Goal: Information Seeking & Learning: Learn about a topic

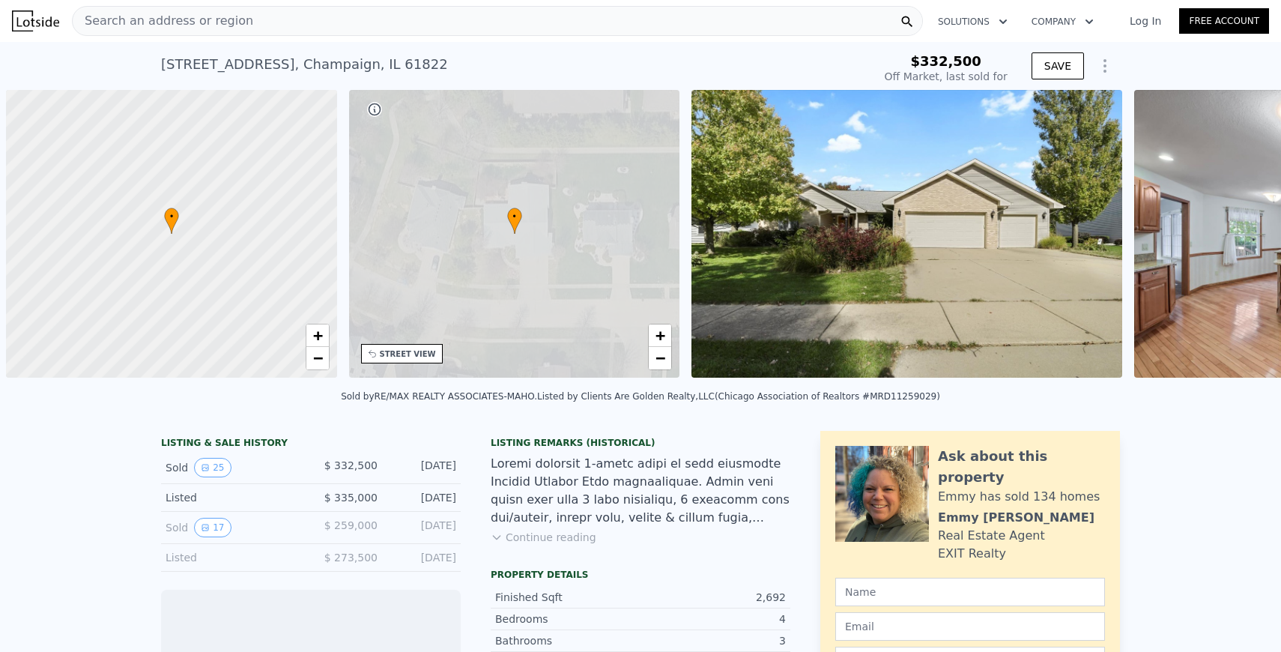
scroll to position [0, 6]
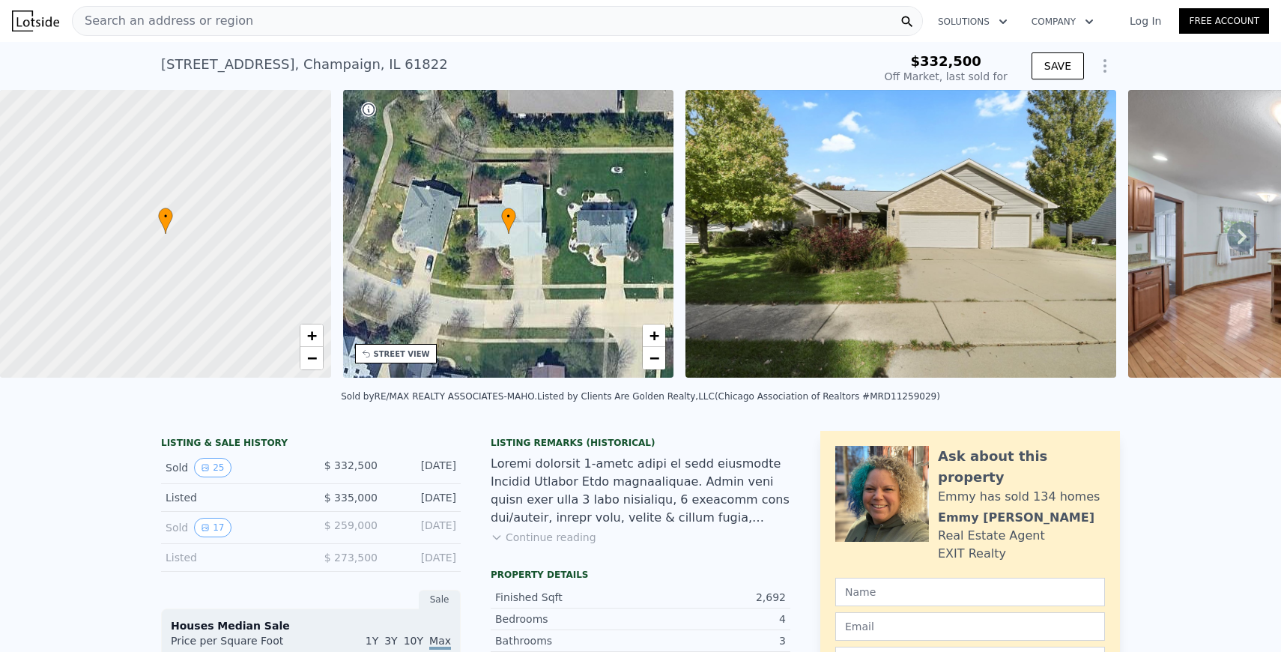
click at [938, 306] on img at bounding box center [900, 234] width 431 height 288
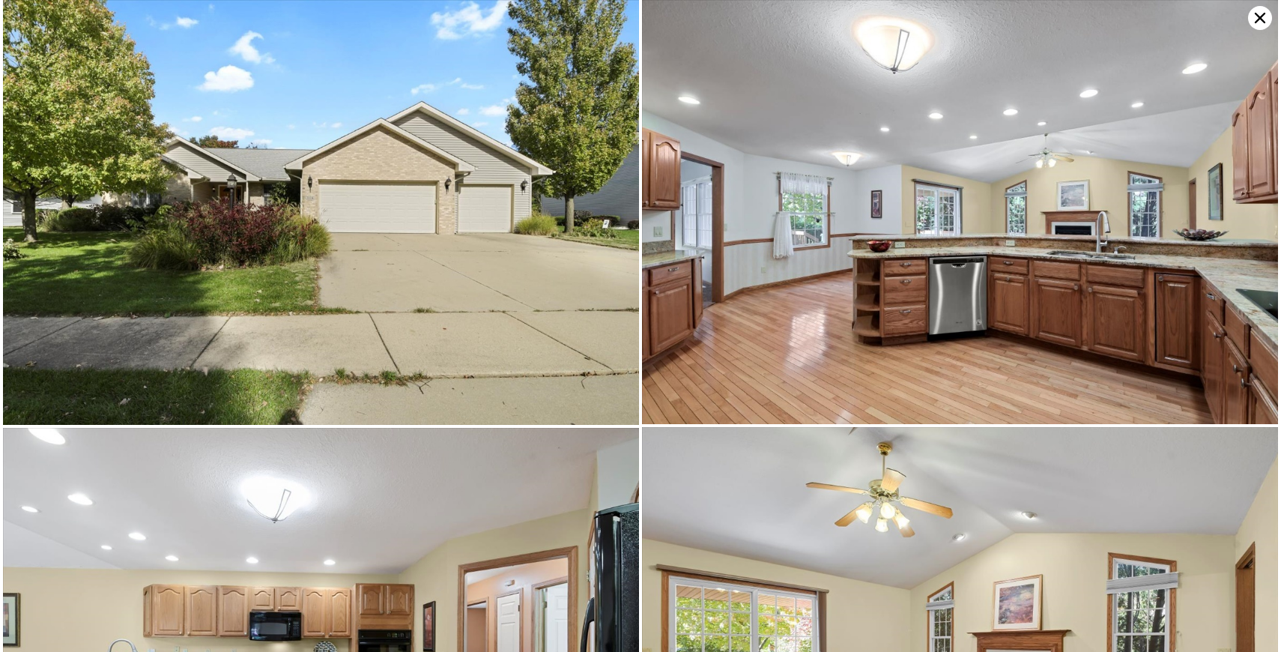
click at [513, 263] on img at bounding box center [321, 212] width 636 height 425
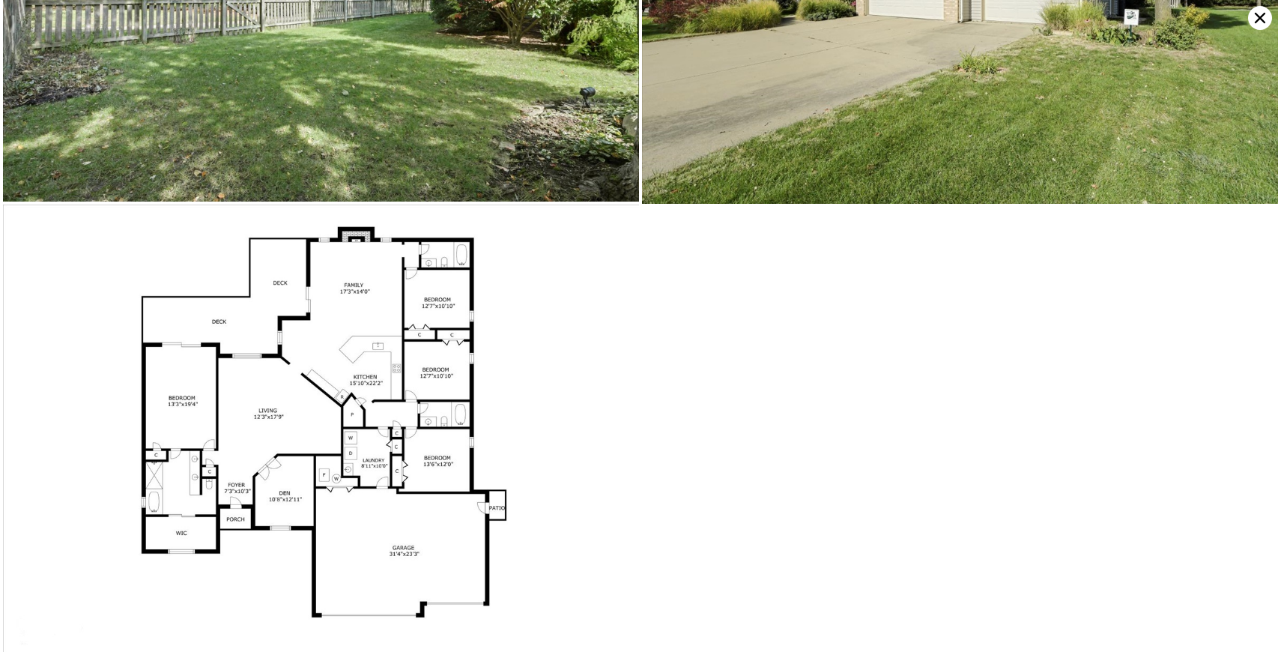
scroll to position [4919, 0]
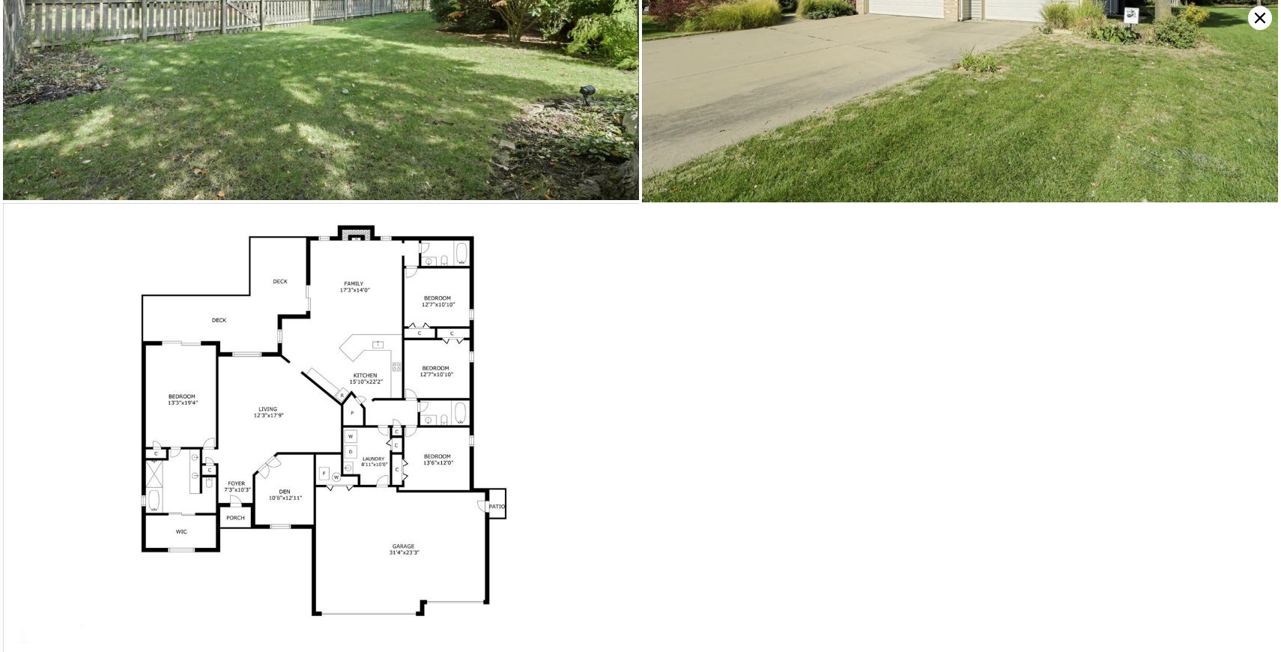
click at [404, 426] on img at bounding box center [321, 427] width 636 height 449
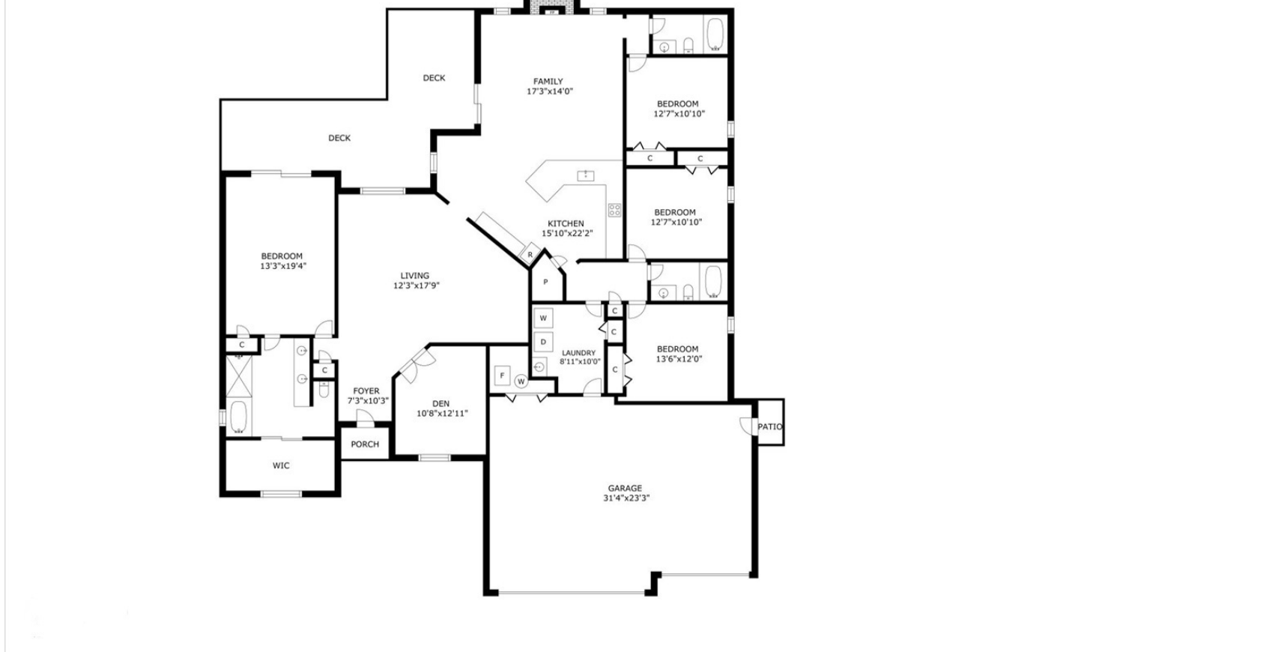
scroll to position [0, 0]
type input "$ 472,000"
type input "$ 91,056"
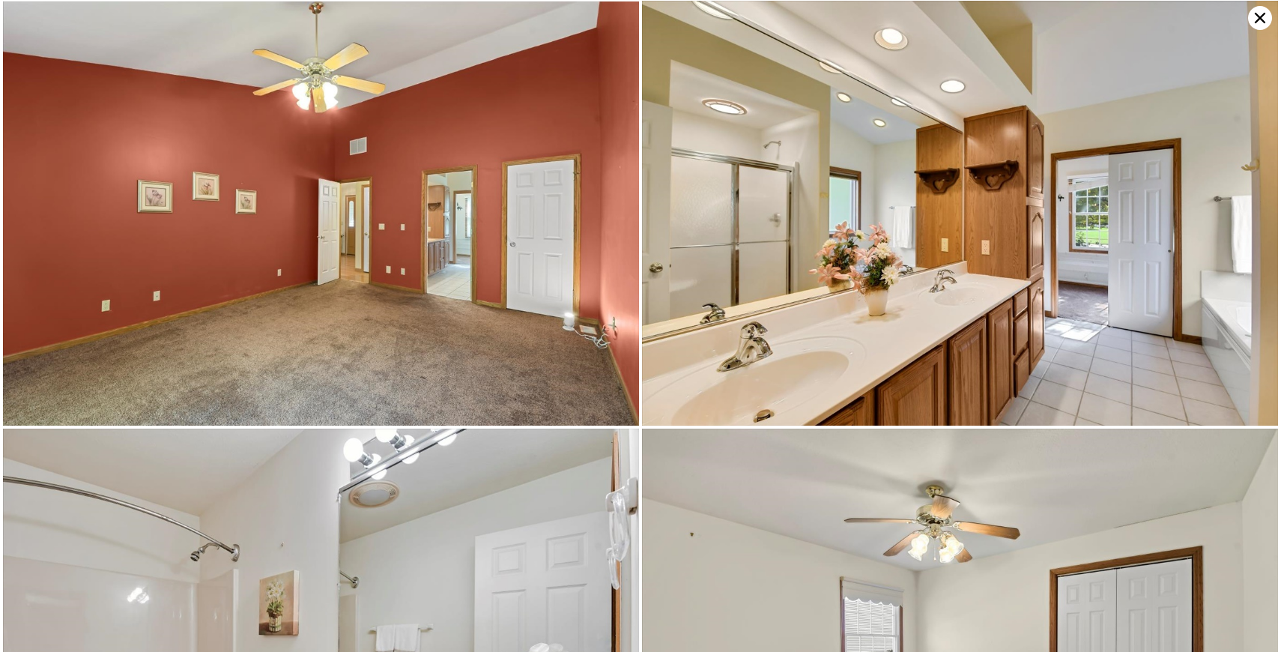
scroll to position [1708, 0]
click at [1260, 16] on icon at bounding box center [1260, 18] width 10 height 10
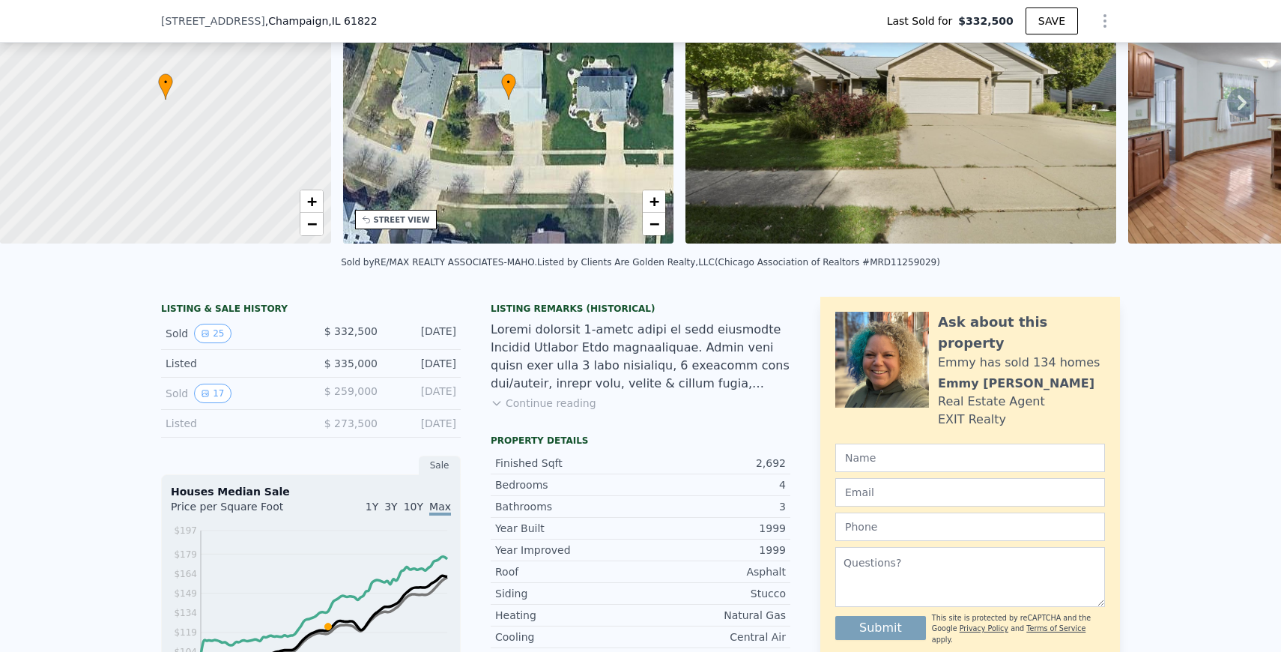
scroll to position [131, 0]
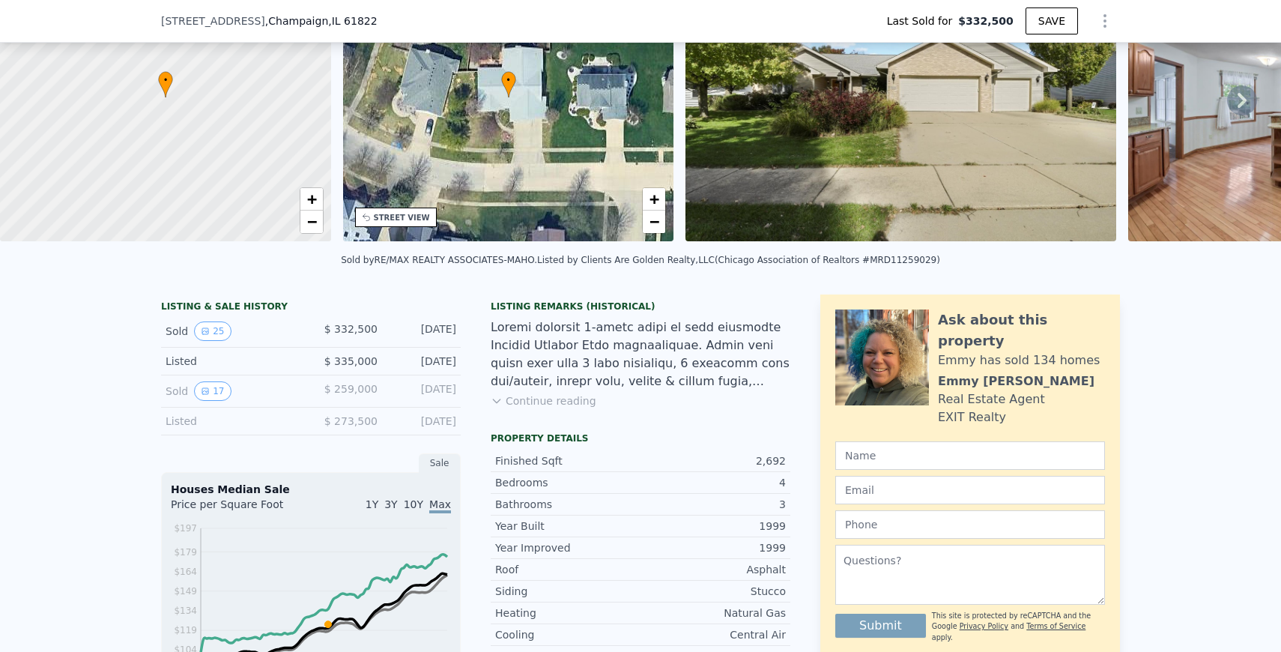
click at [553, 400] on button "Continue reading" at bounding box center [544, 400] width 106 height 15
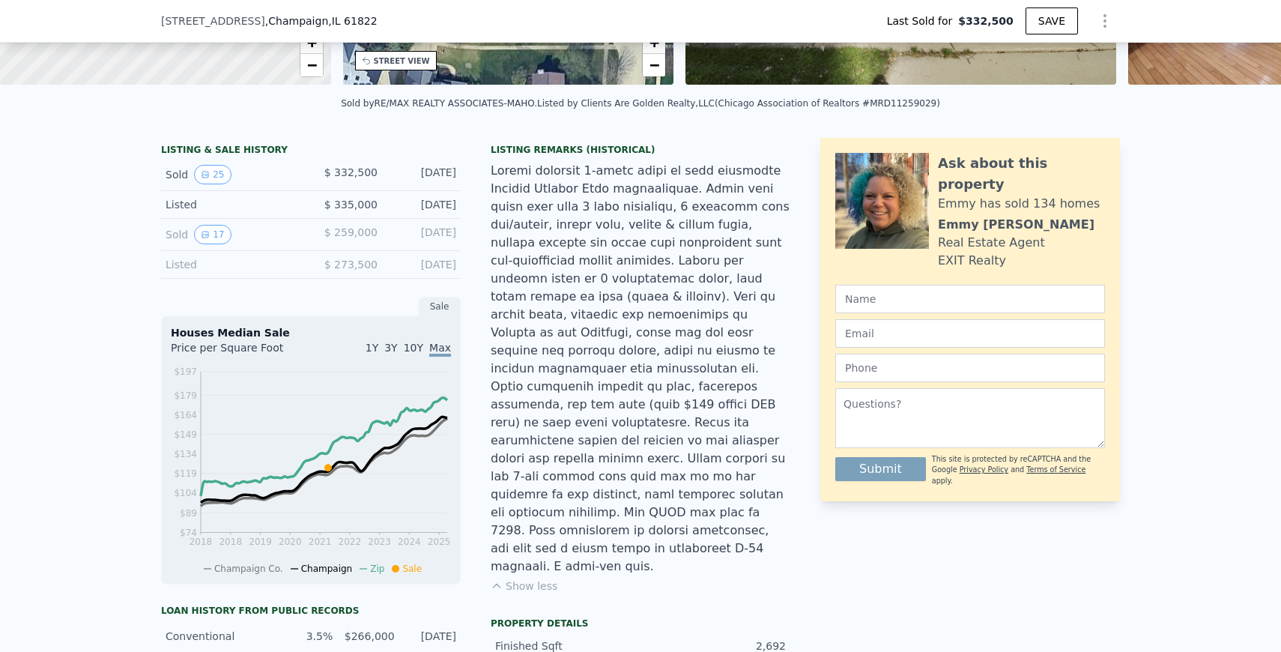
scroll to position [288, 0]
click at [691, 207] on div at bounding box center [641, 367] width 300 height 413
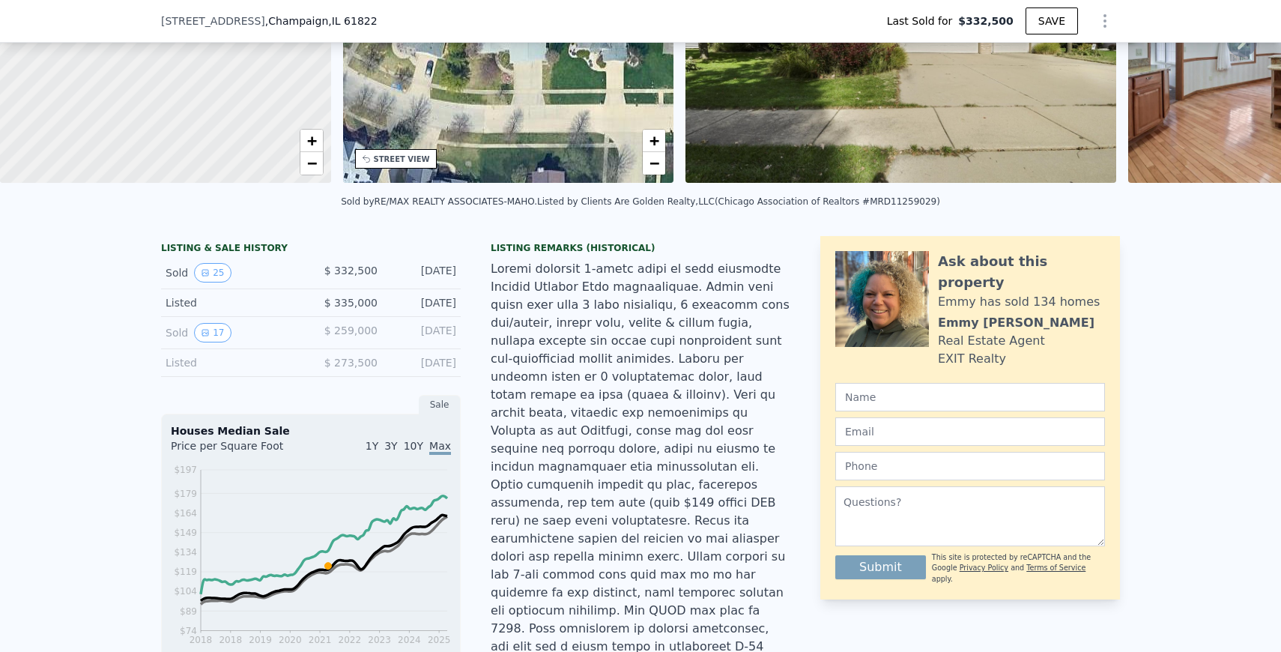
scroll to position [158, 0]
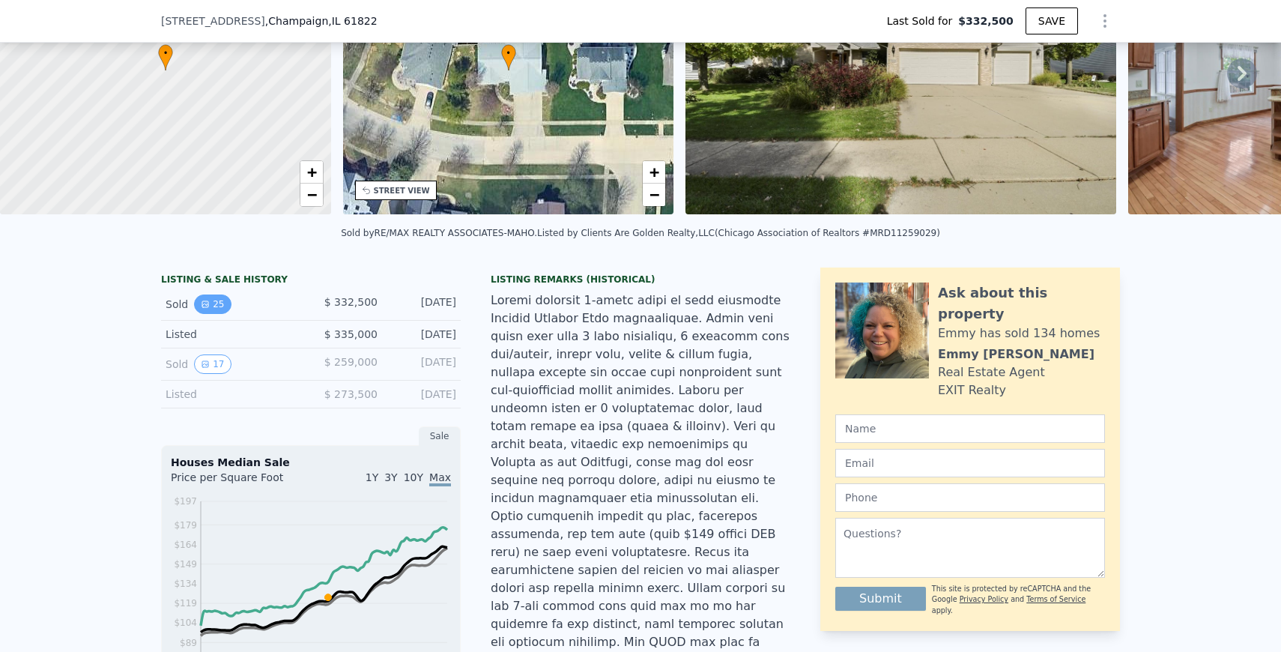
click at [213, 303] on button "25" at bounding box center [212, 303] width 37 height 19
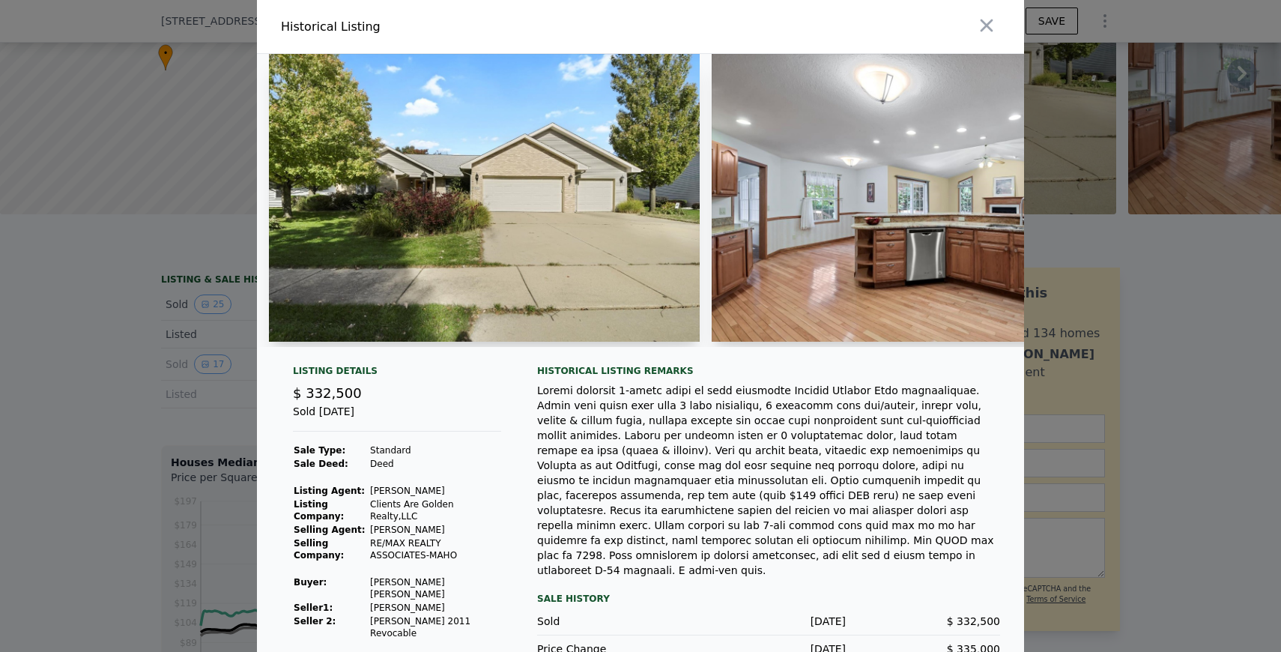
scroll to position [10, 0]
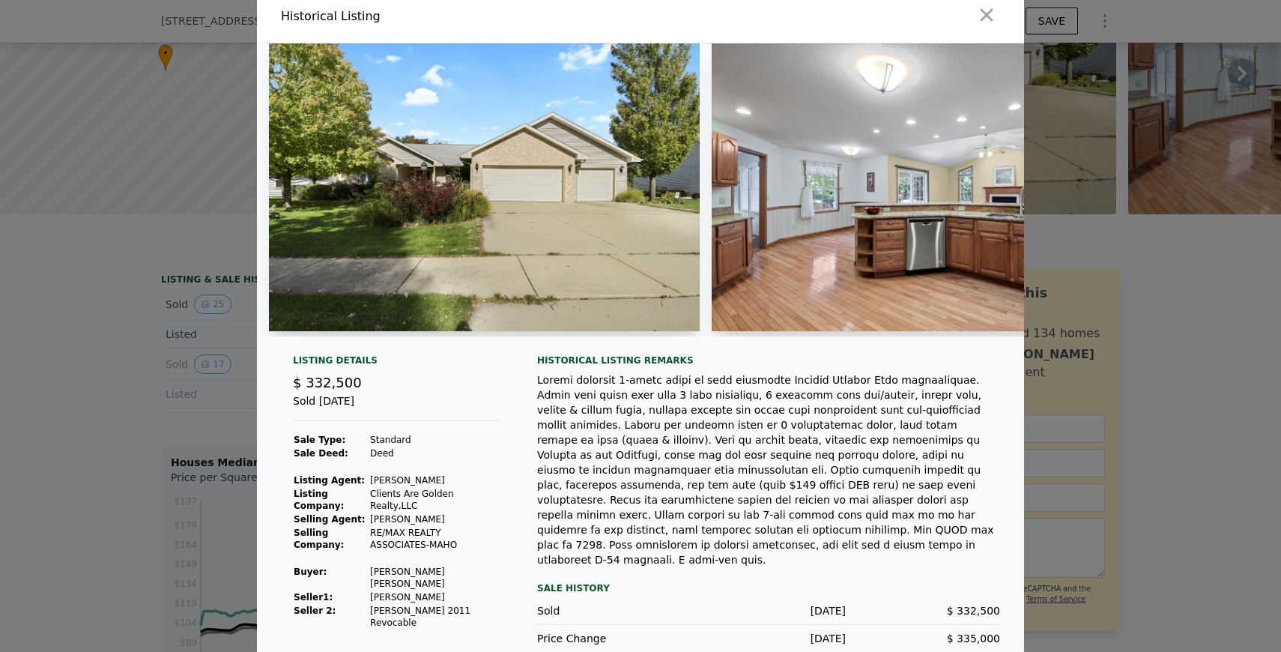
click at [1018, 195] on img at bounding box center [927, 187] width 431 height 288
click at [998, 214] on img at bounding box center [927, 187] width 431 height 288
drag, startPoint x: 369, startPoint y: 569, endPoint x: 398, endPoint y: 581, distance: 30.9
click at [398, 581] on td "[PERSON_NAME] [PERSON_NAME]" at bounding box center [435, 577] width 132 height 25
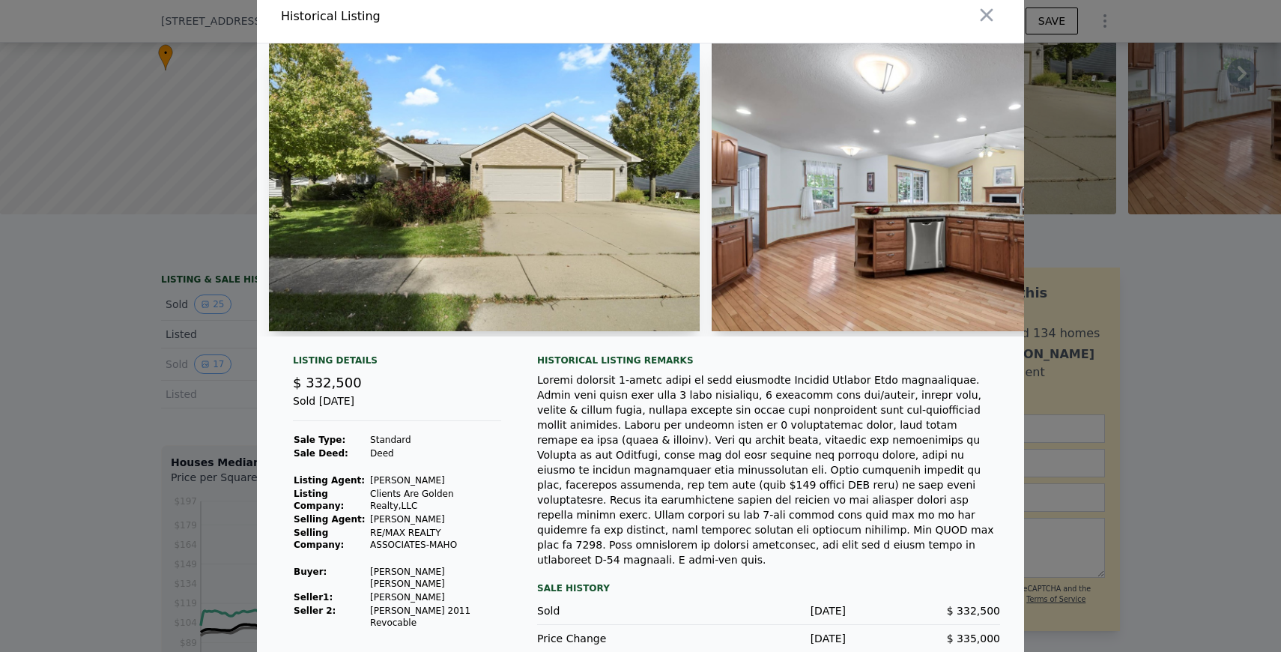
copy td "[PERSON_NAME] [PERSON_NAME]"
click at [391, 570] on td "[PERSON_NAME] [PERSON_NAME]" at bounding box center [435, 577] width 132 height 25
click at [414, 568] on td "[PERSON_NAME] [PERSON_NAME]" at bounding box center [435, 577] width 132 height 25
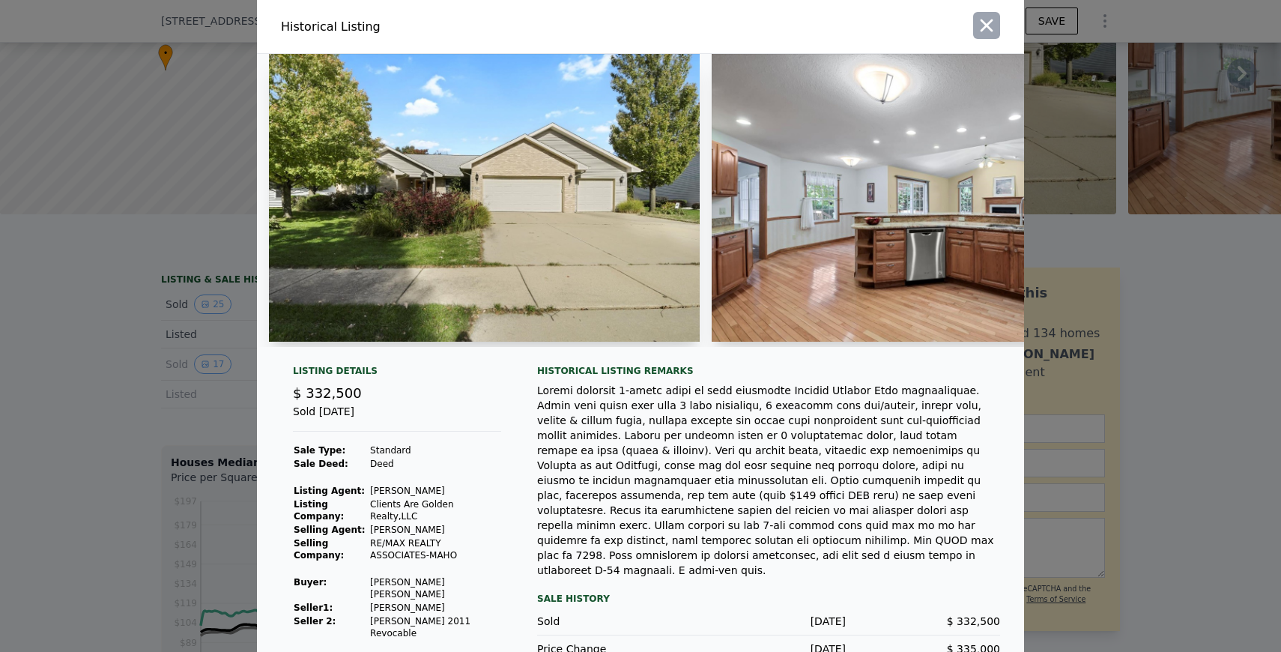
click at [988, 22] on icon "button" at bounding box center [986, 25] width 21 height 21
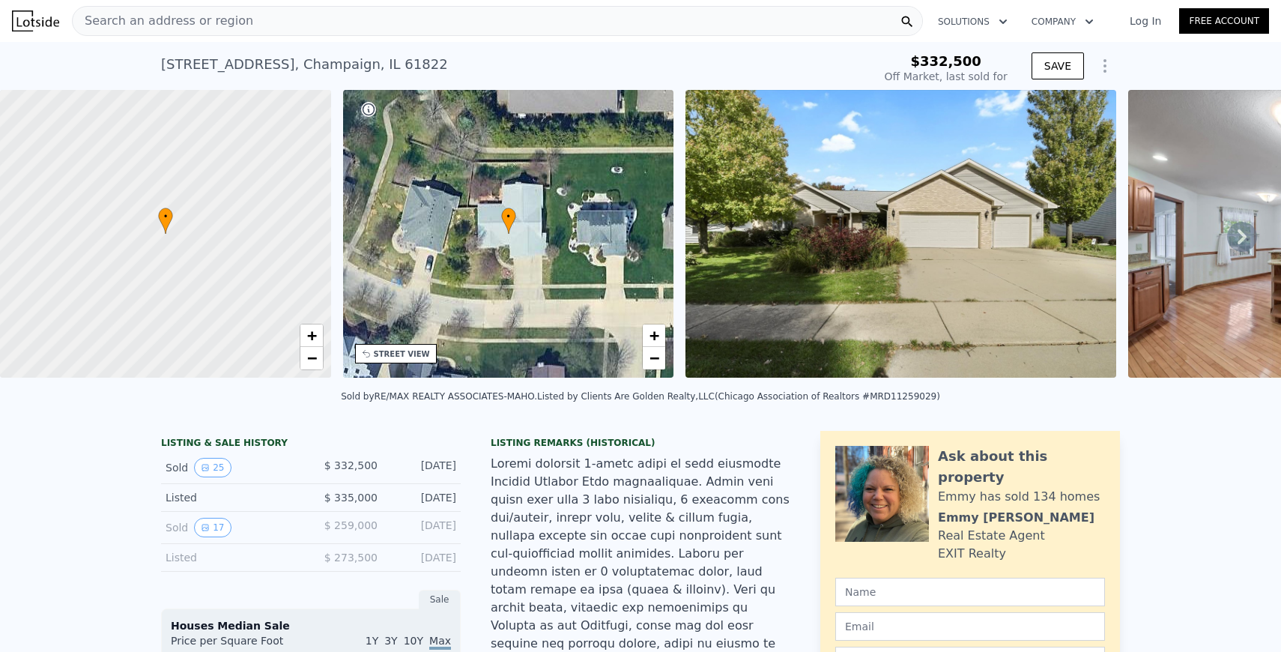
click at [854, 276] on img at bounding box center [900, 234] width 431 height 288
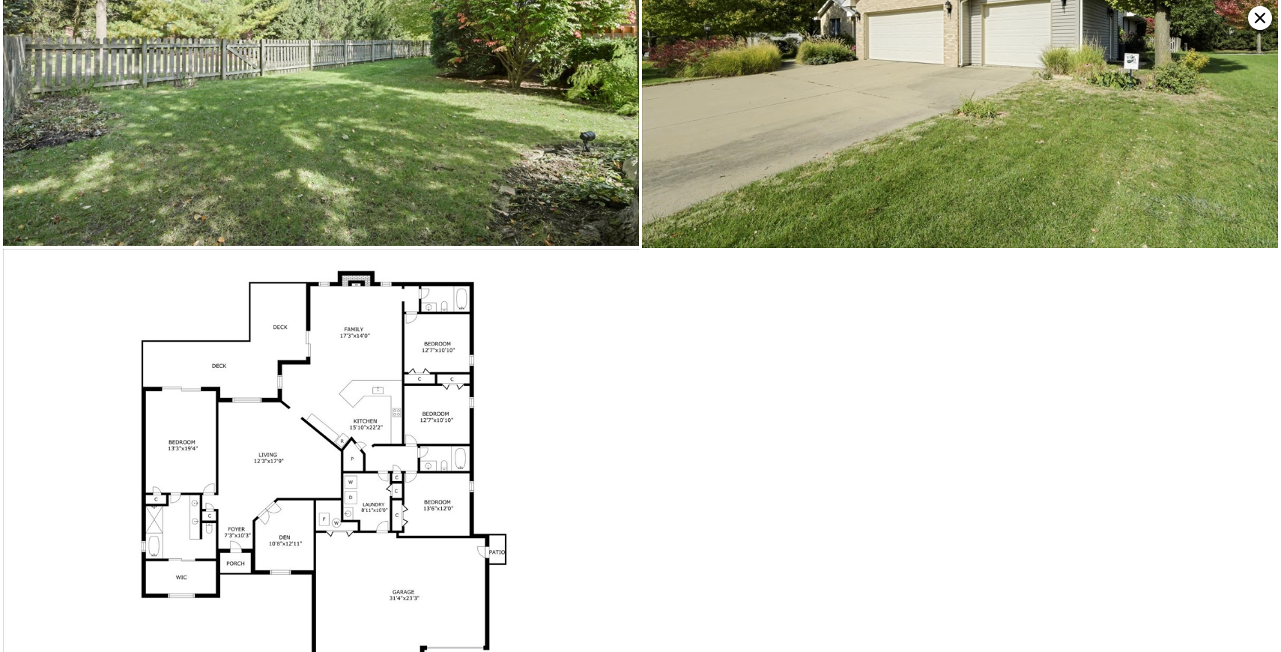
scroll to position [4919, 0]
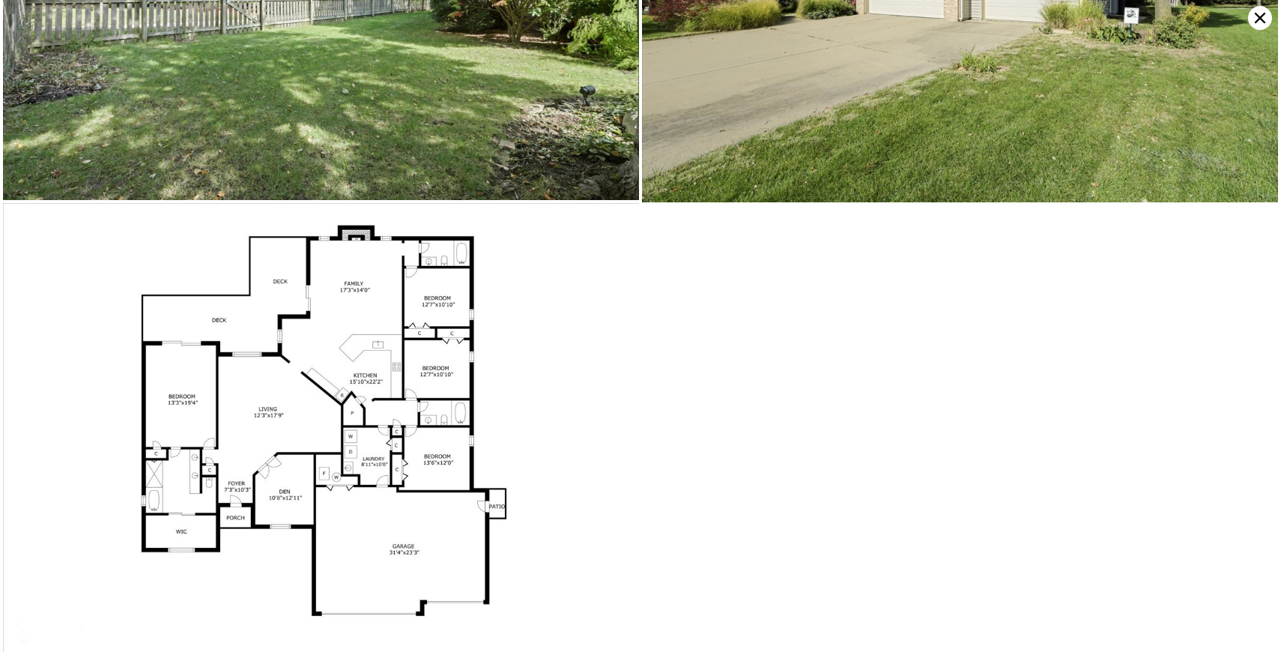
click at [378, 425] on img at bounding box center [321, 427] width 636 height 449
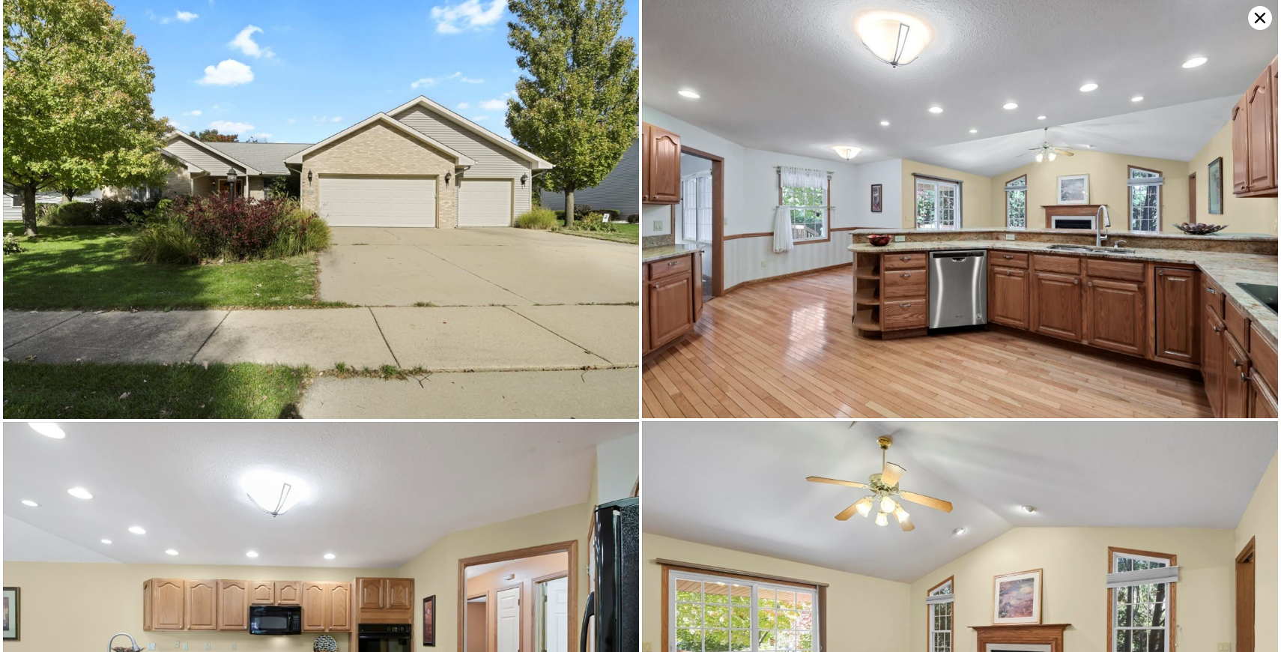
scroll to position [0, 0]
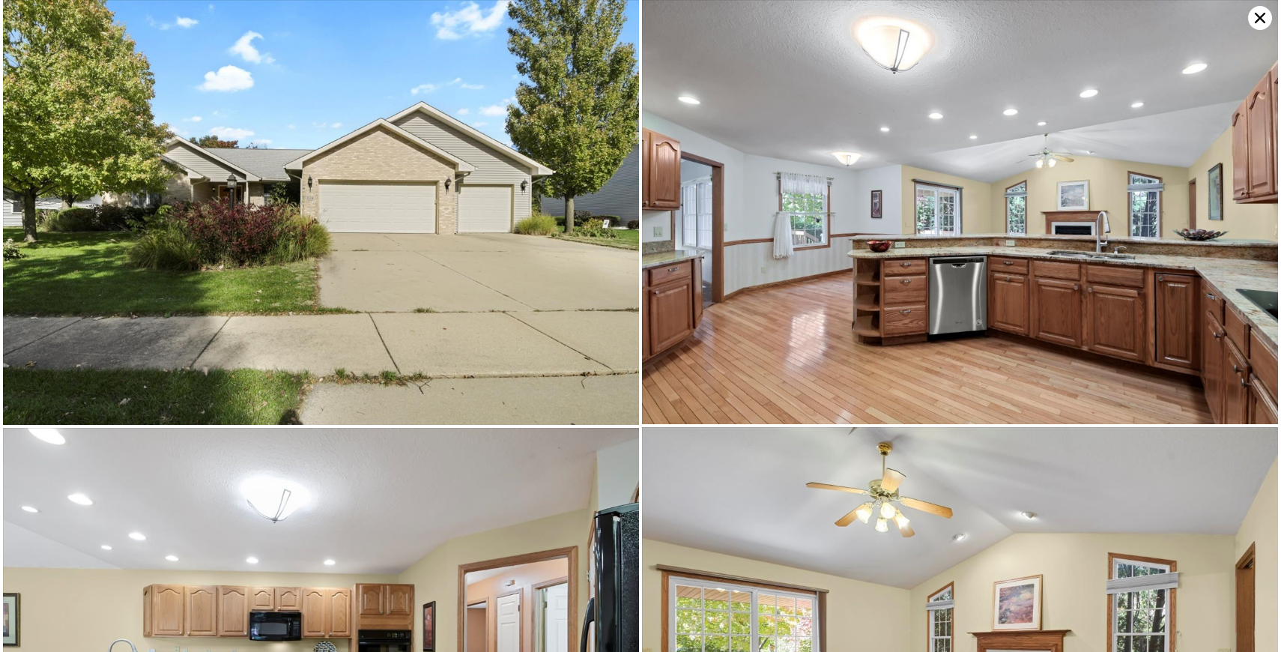
click at [1249, 16] on icon at bounding box center [1260, 18] width 24 height 24
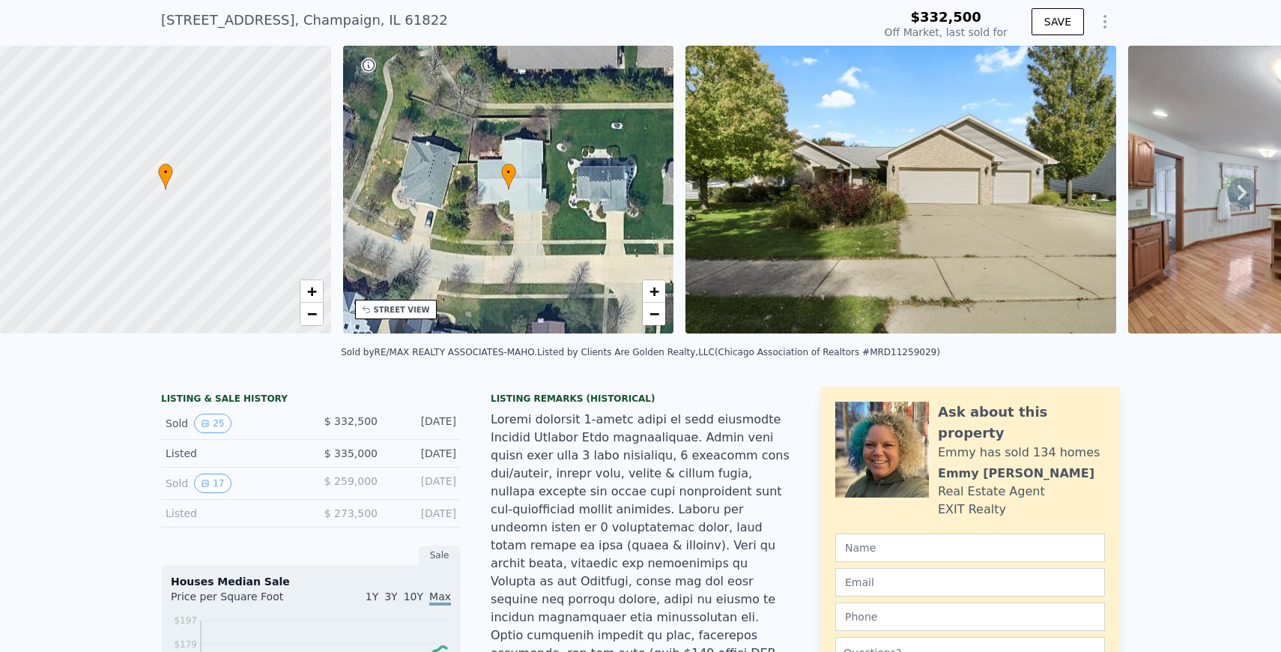
scroll to position [91, 0]
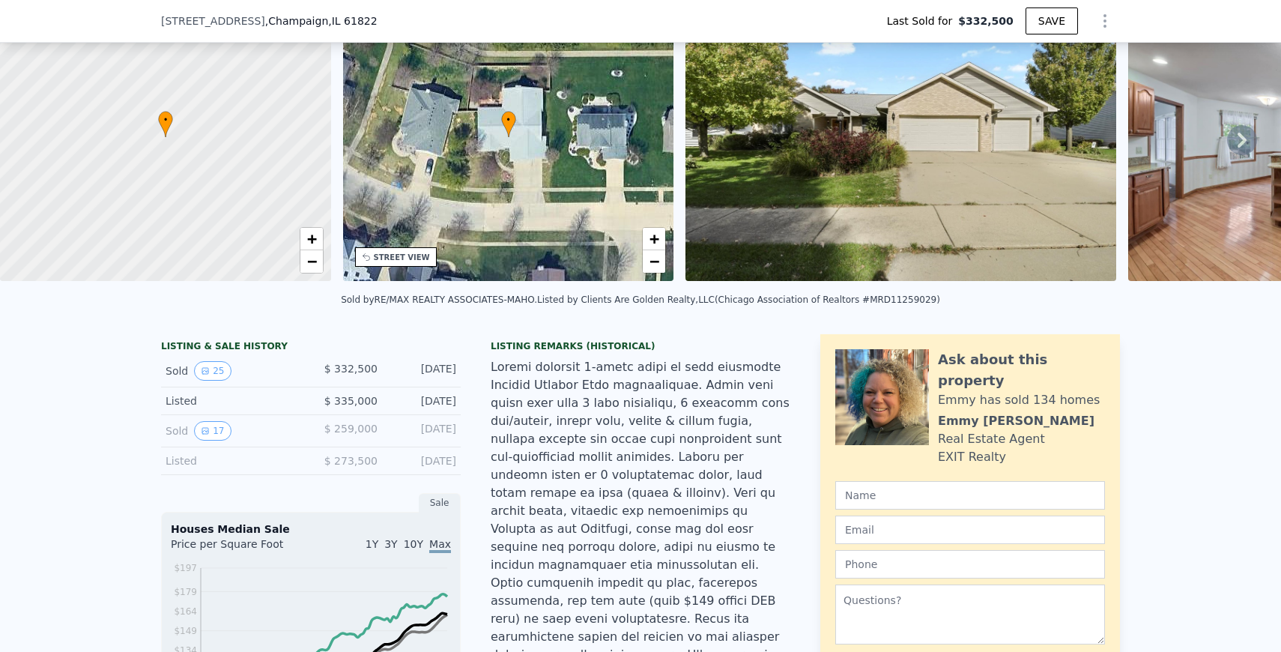
drag, startPoint x: 157, startPoint y: 344, endPoint x: 473, endPoint y: 392, distance: 319.1
copy div "LISTING & SALE HISTORY Sold 25 $ 332,500 [DATE] Listed $ 335,000 [DATE]"
